Goal: Book appointment/travel/reservation

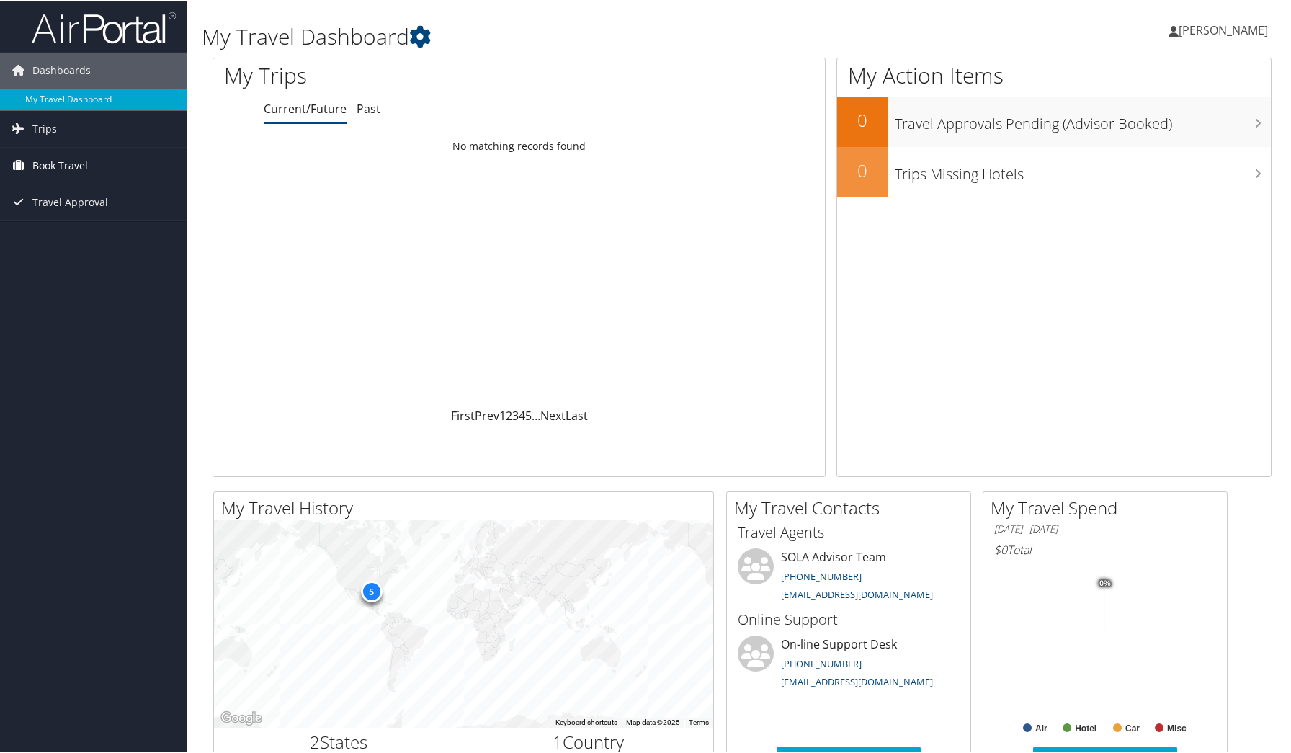
click at [33, 162] on span "Book Travel" at bounding box center [59, 164] width 55 height 36
click at [79, 225] on li "Book Travel Approval Request (Beta) Book/Manage Online Trips" at bounding box center [93, 186] width 187 height 80
click at [79, 215] on link "Book/Manage Online Trips" at bounding box center [93, 215] width 187 height 22
click at [82, 163] on span "Book Travel" at bounding box center [59, 164] width 55 height 36
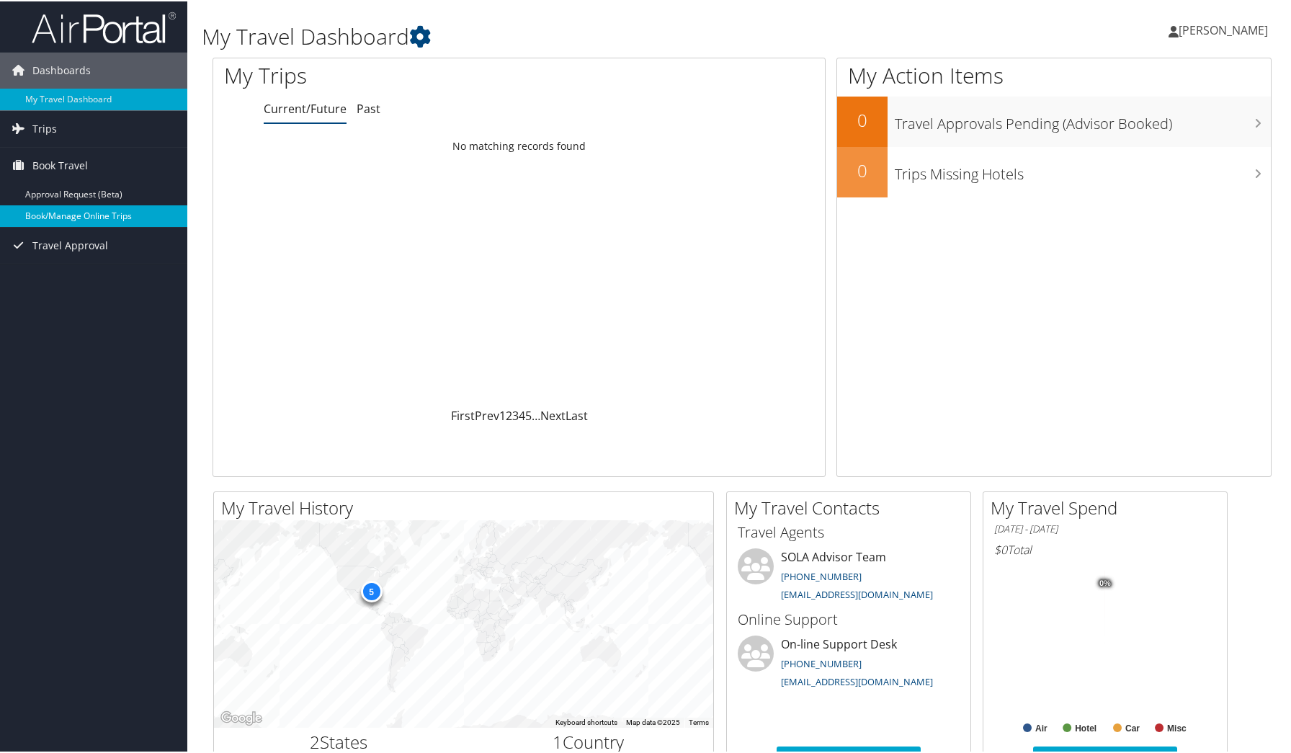
click at [76, 211] on link "Book/Manage Online Trips" at bounding box center [93, 215] width 187 height 22
